Goal: Task Accomplishment & Management: Complete application form

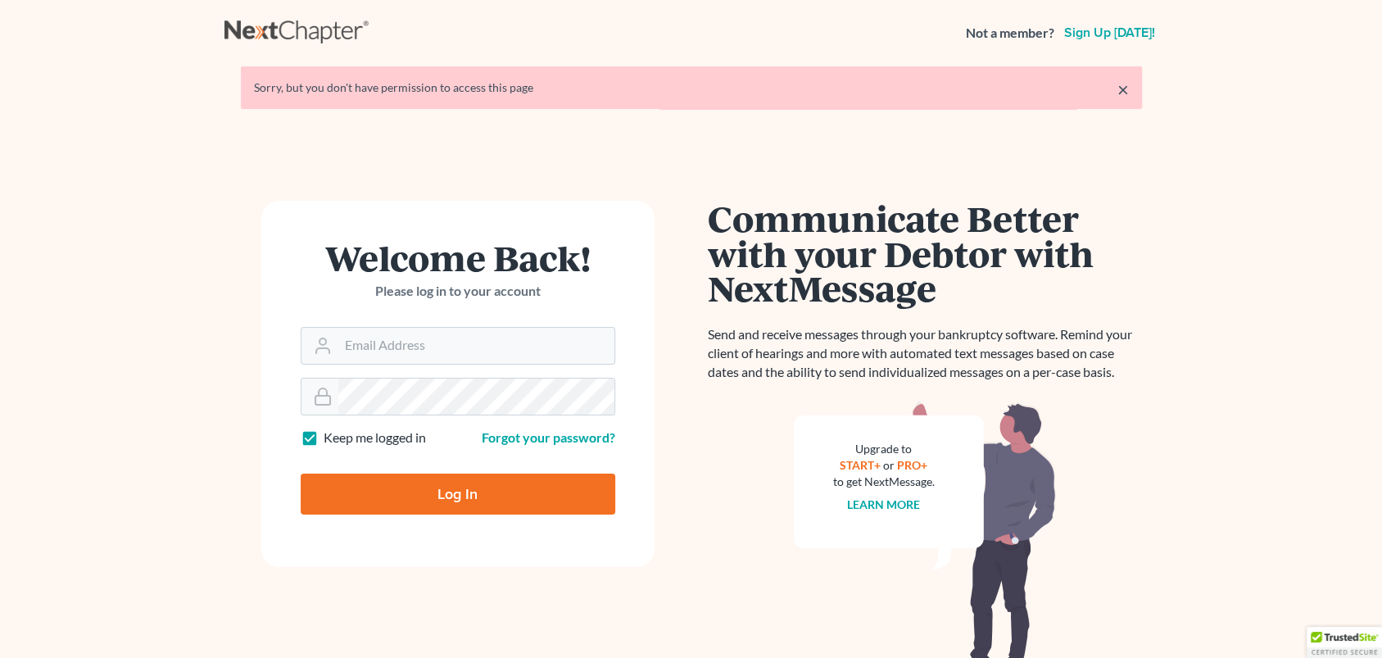
click at [415, 487] on input "Log In" at bounding box center [458, 493] width 315 height 41
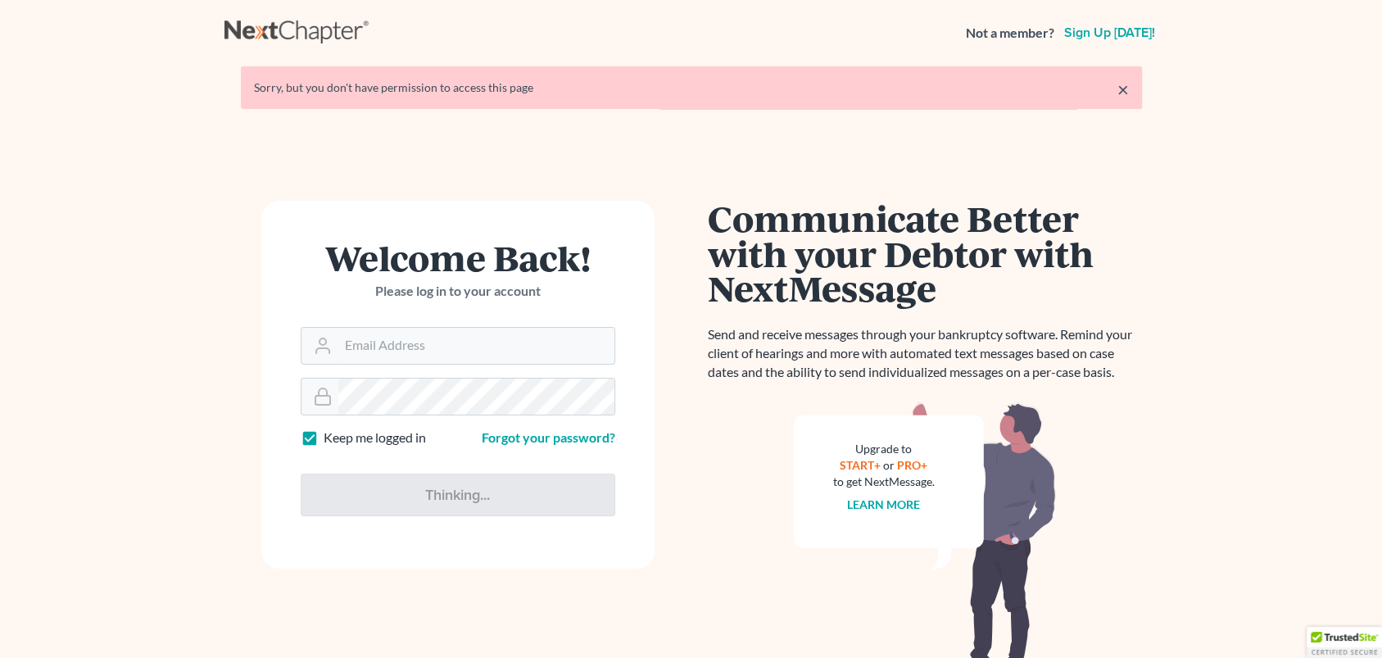
type input "Thinking..."
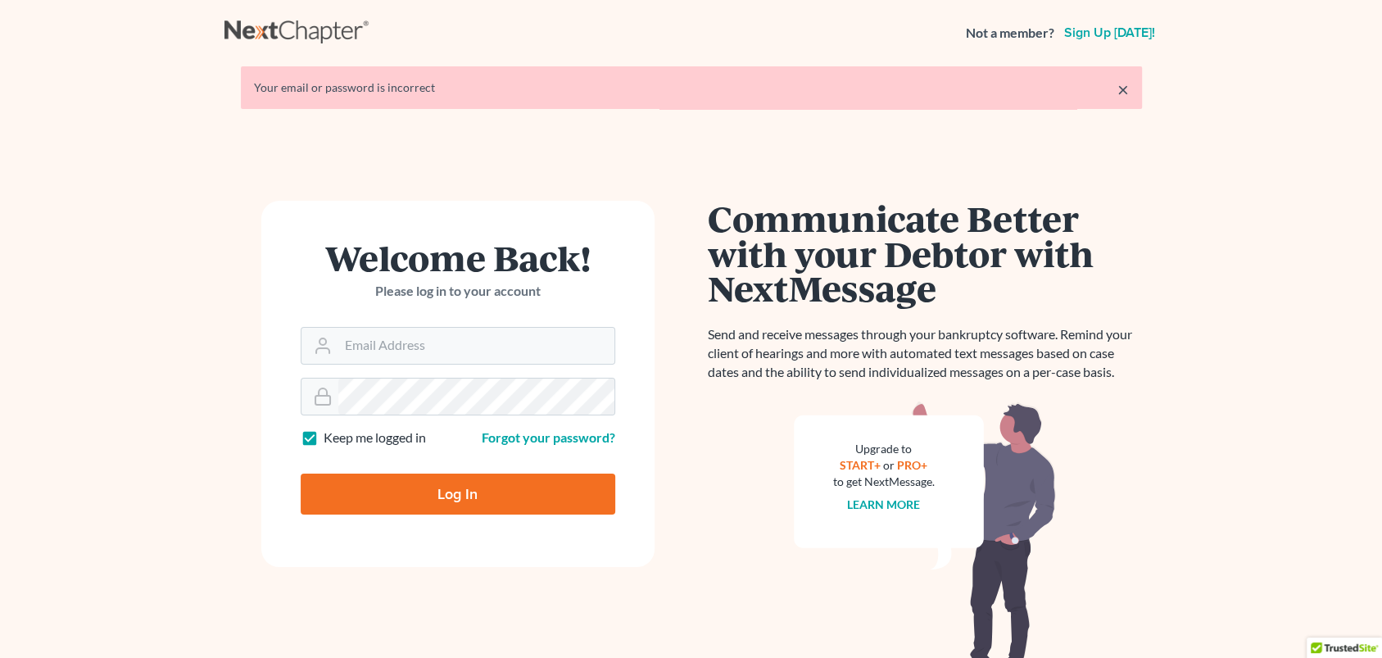
click at [376, 493] on input "Log In" at bounding box center [458, 493] width 315 height 41
type input "Thinking..."
